Goal: Find specific page/section: Find specific page/section

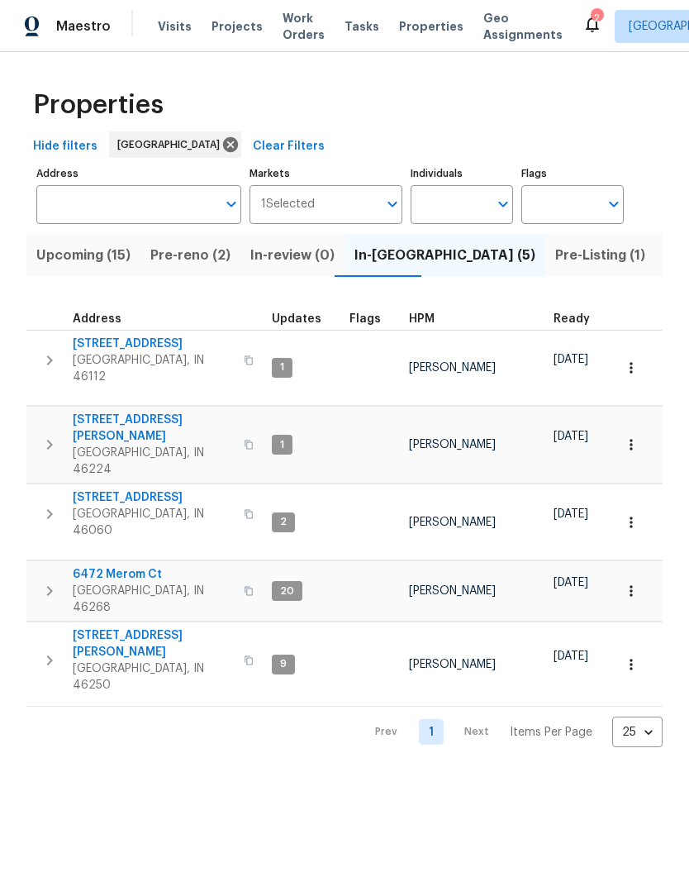
click at [194, 247] on span "Pre-reno (2)" at bounding box center [190, 255] width 80 height 23
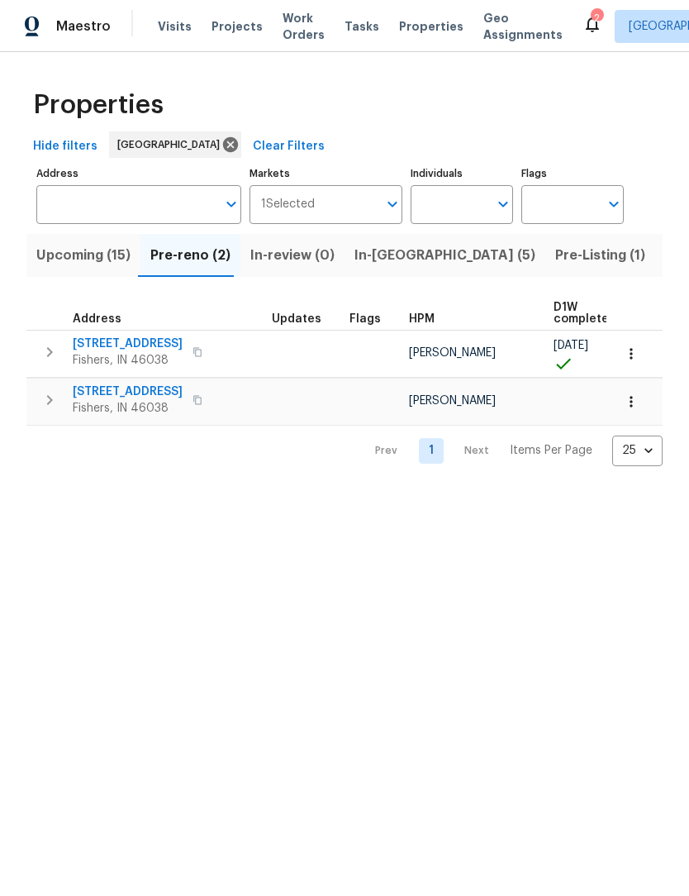
click at [96, 259] on span "Upcoming (15)" at bounding box center [83, 255] width 94 height 23
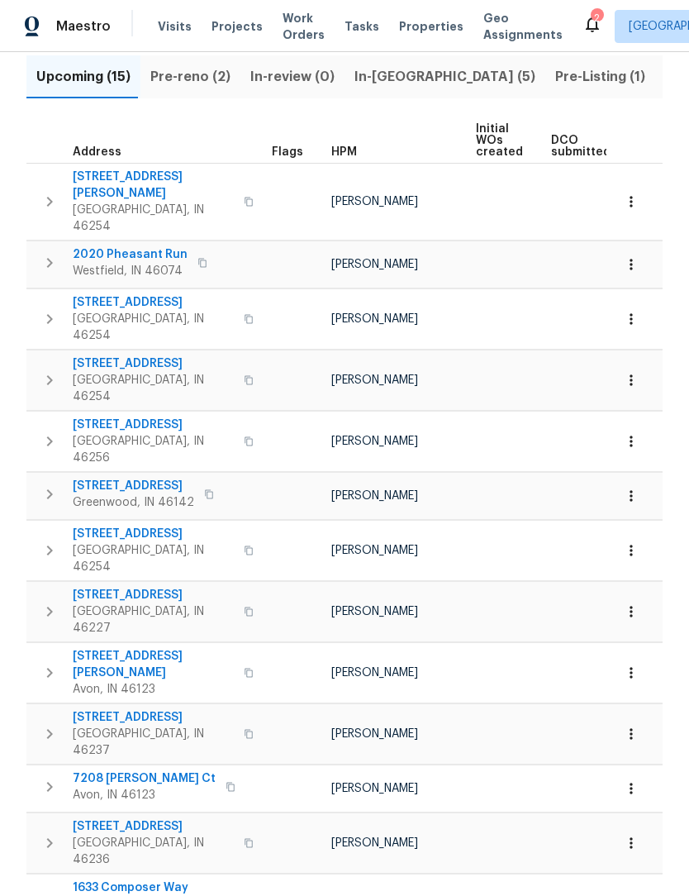
scroll to position [178, 0]
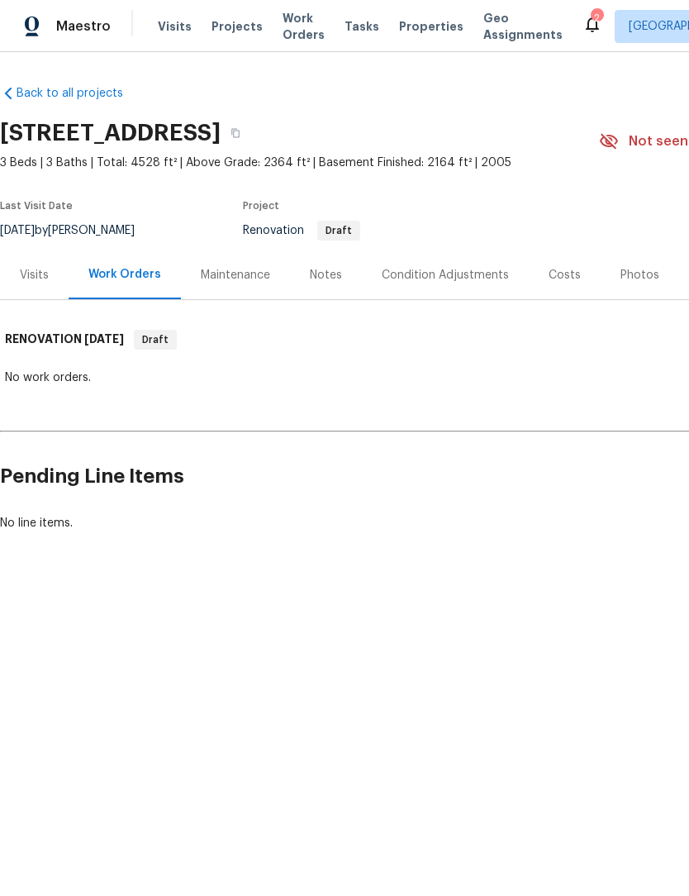
click at [35, 278] on div "Visits" at bounding box center [34, 275] width 29 height 17
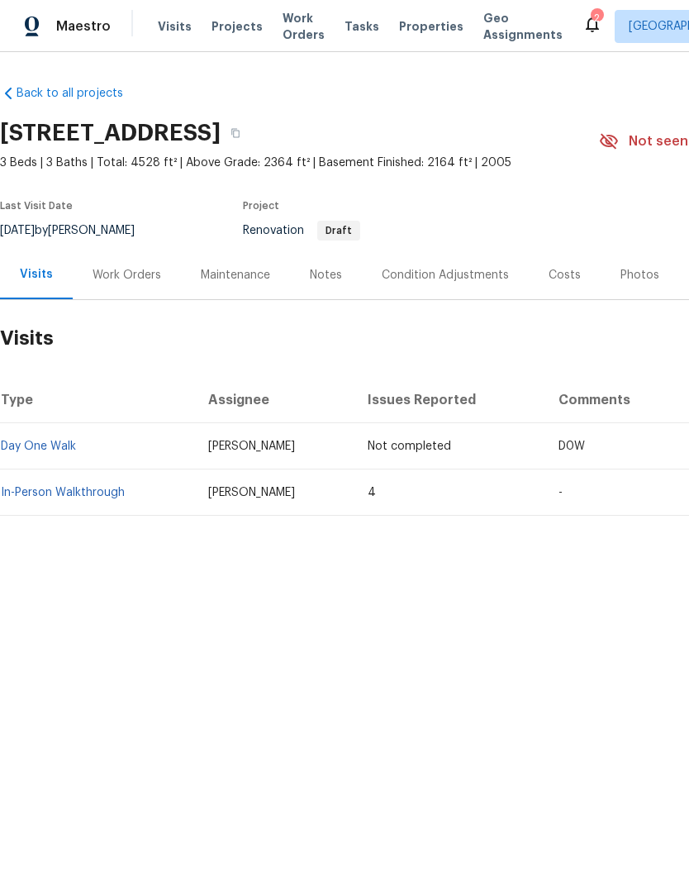
click at [95, 496] on link "In-Person Walkthrough" at bounding box center [63, 493] width 124 height 12
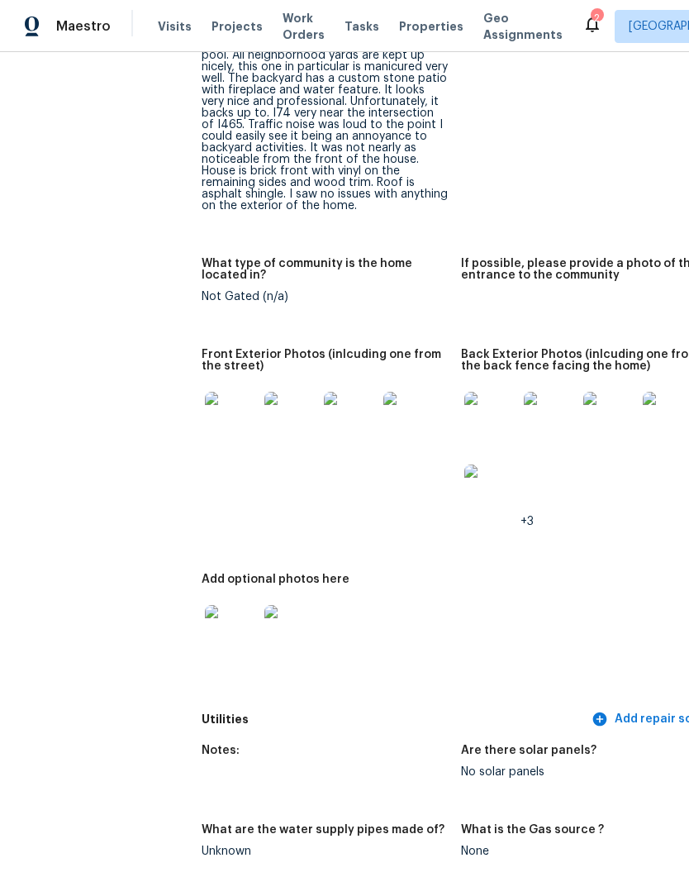
scroll to position [801, 7]
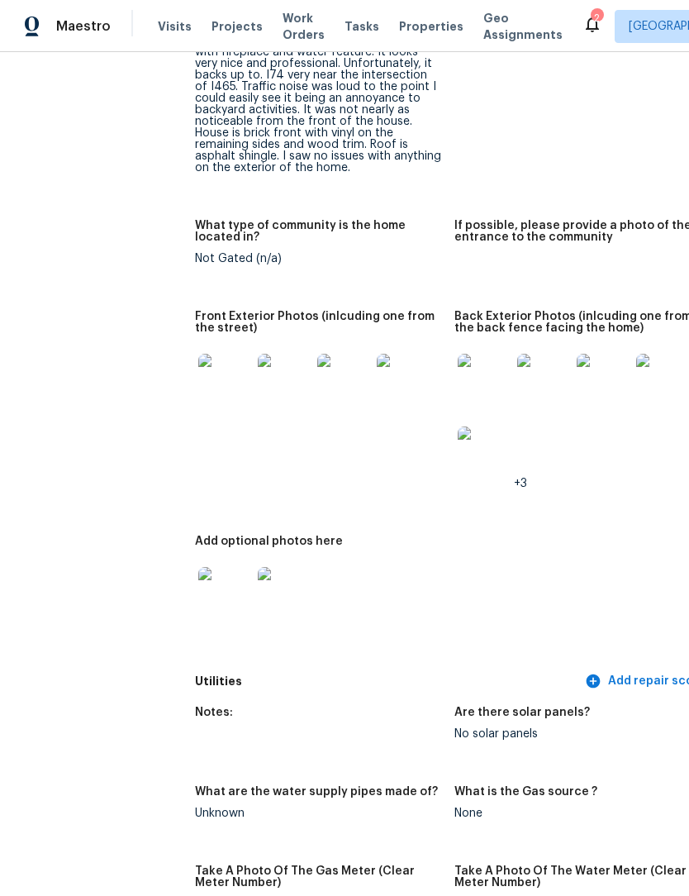
click at [577, 373] on img at bounding box center [603, 380] width 53 height 53
